Goal: Find specific page/section: Find specific page/section

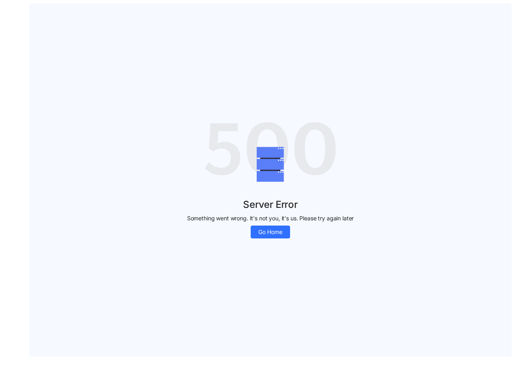
click at [257, 193] on div "Server Error Something went wrong. It's not you, it's us. Please try again late…" at bounding box center [270, 213] width 264 height 50
click at [270, 232] on span "Go Home" at bounding box center [270, 232] width 24 height 9
